Goal: Information Seeking & Learning: Learn about a topic

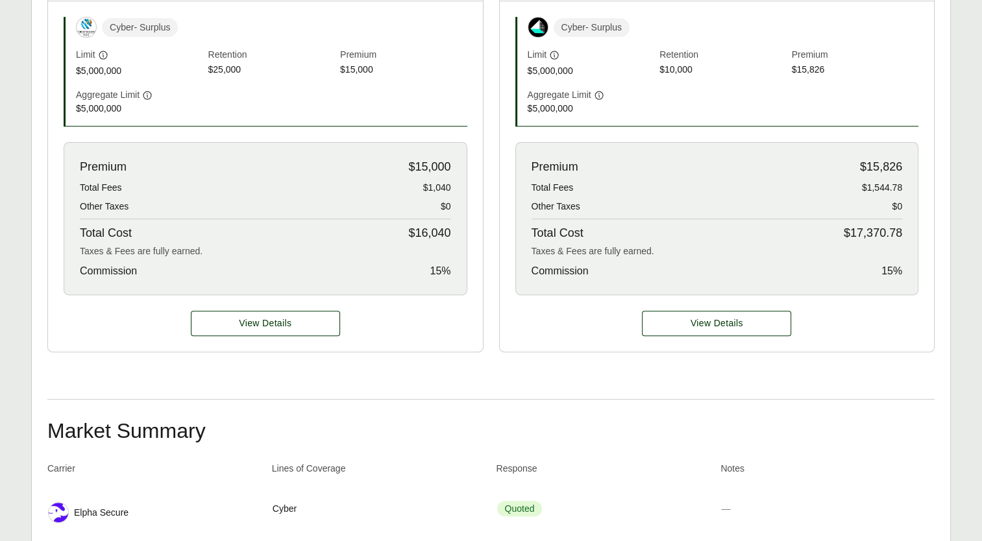
scroll to position [463, 0]
click at [282, 325] on span "View Details" at bounding box center [265, 322] width 53 height 14
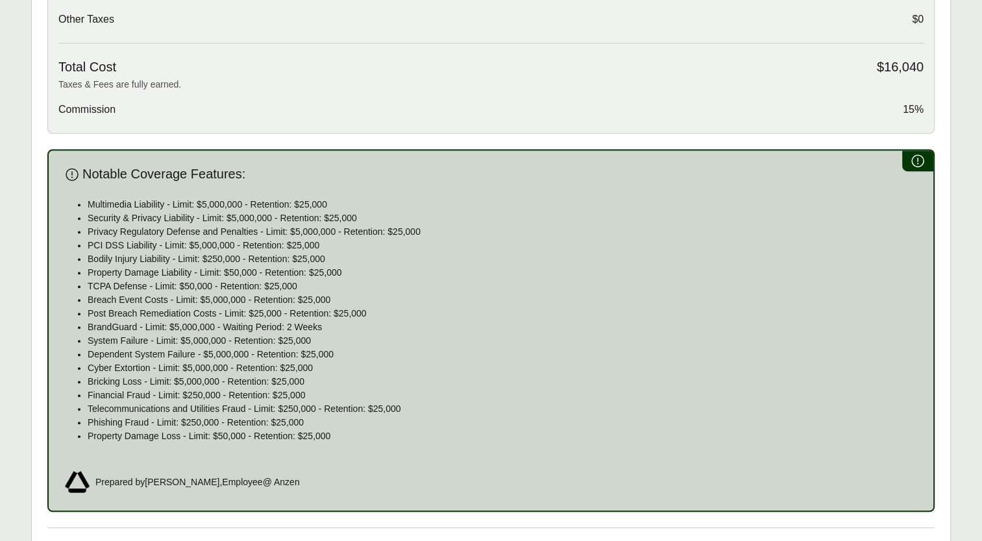
scroll to position [896, 0]
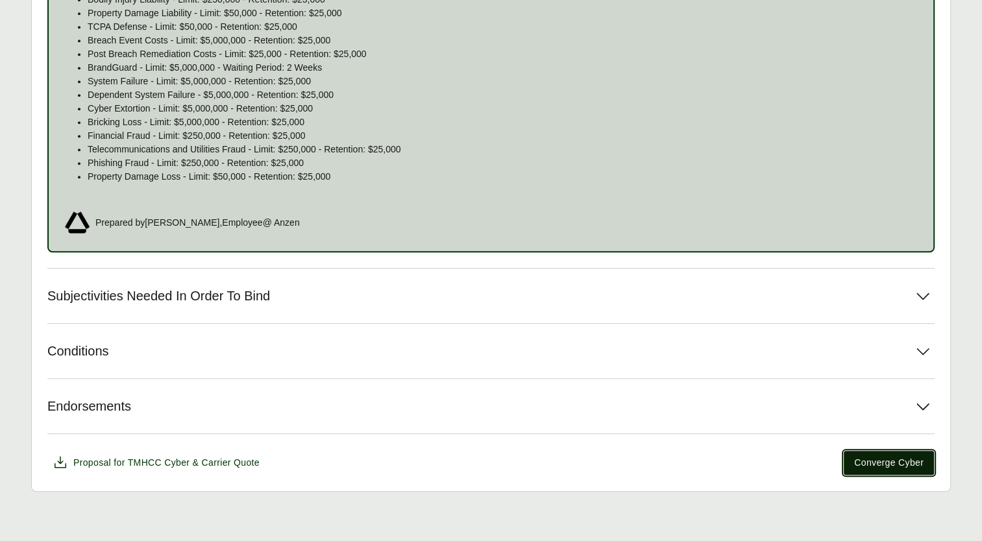
click at [894, 463] on span "Converge Cyber" at bounding box center [888, 463] width 69 height 14
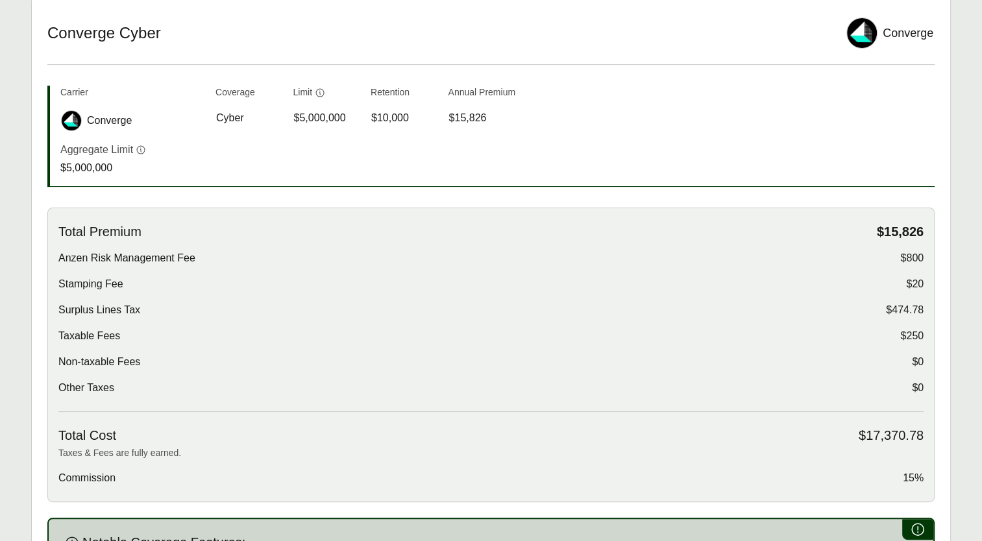
scroll to position [260, 0]
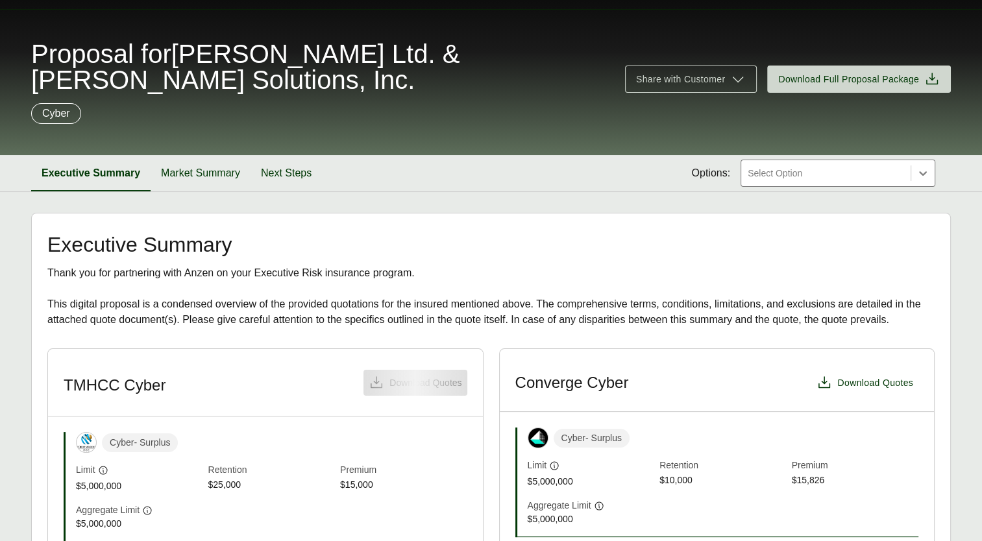
scroll to position [130, 0]
